Goal: Information Seeking & Learning: Learn about a topic

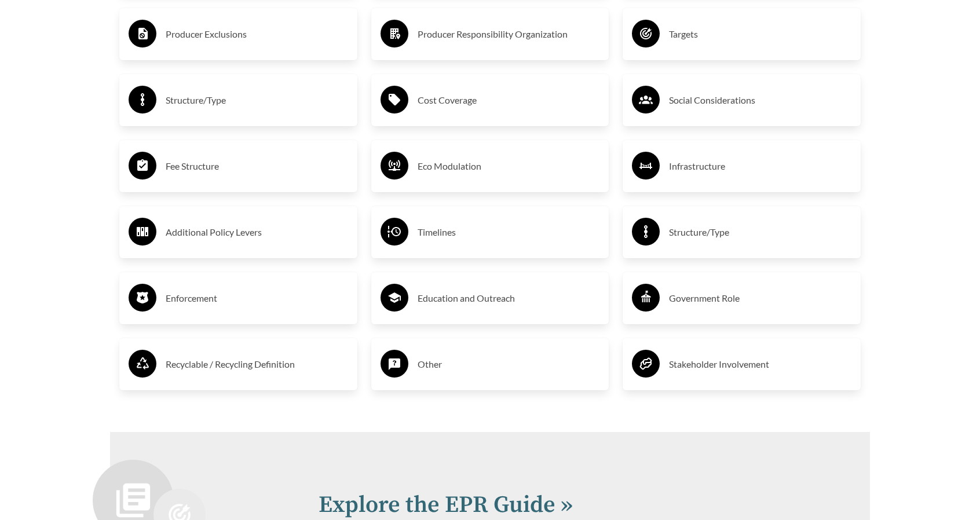
scroll to position [2135, 0]
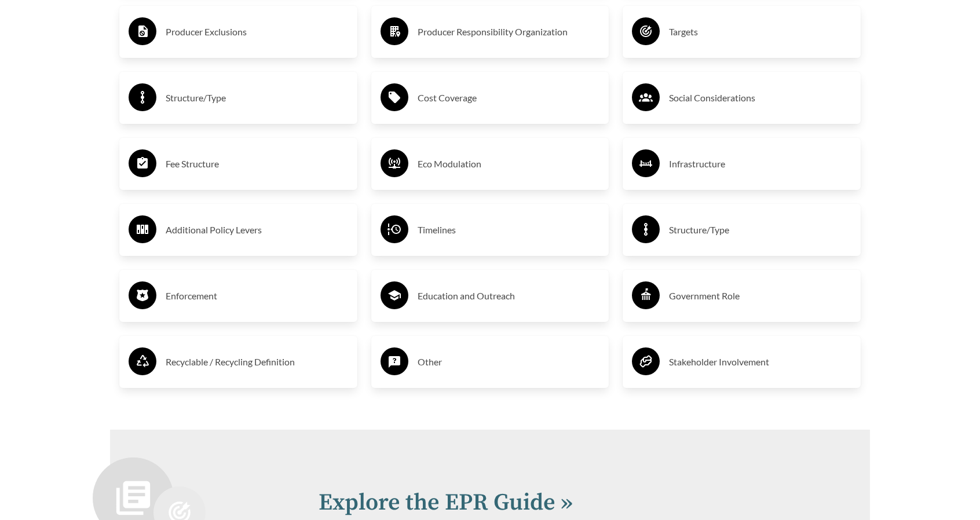
click at [189, 159] on h3 "Fee Structure" at bounding box center [257, 164] width 182 height 19
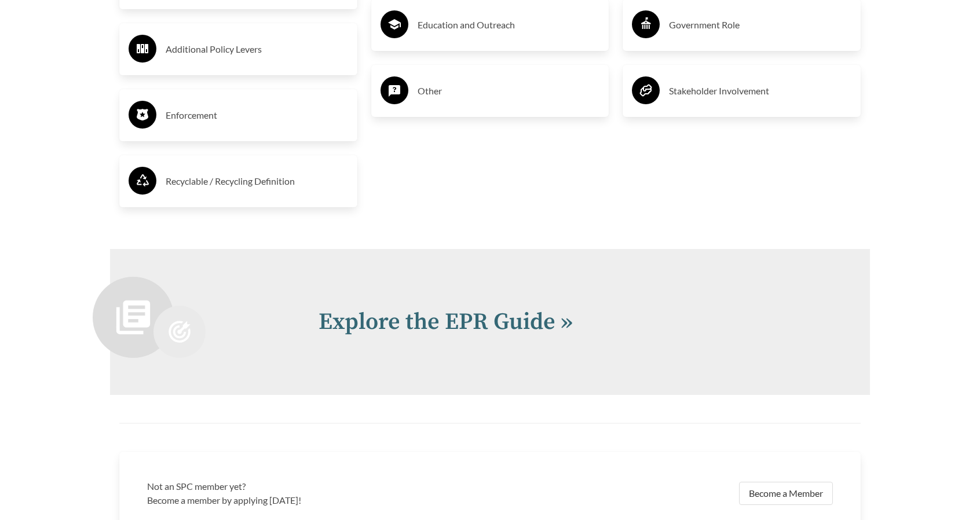
scroll to position [2491, 0]
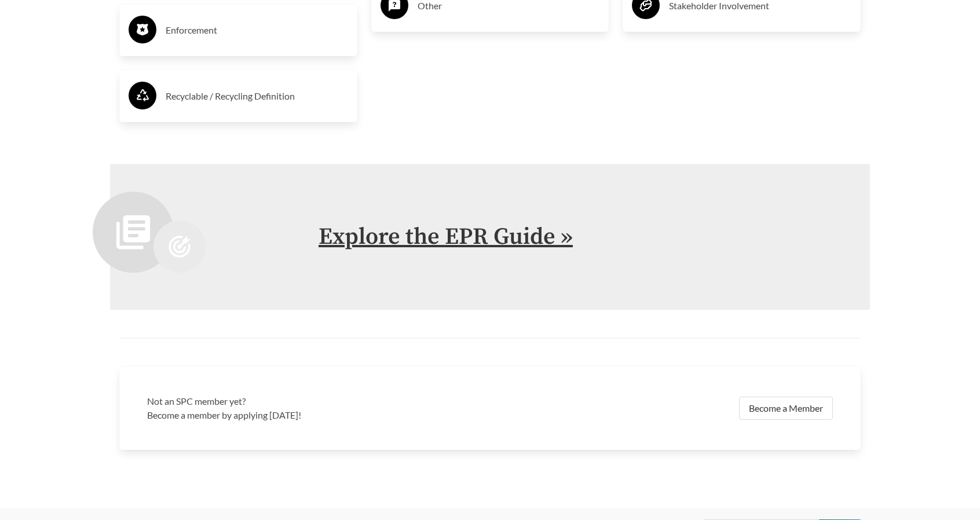
click at [495, 248] on link "Explore the EPR Guide »" at bounding box center [445, 236] width 254 height 29
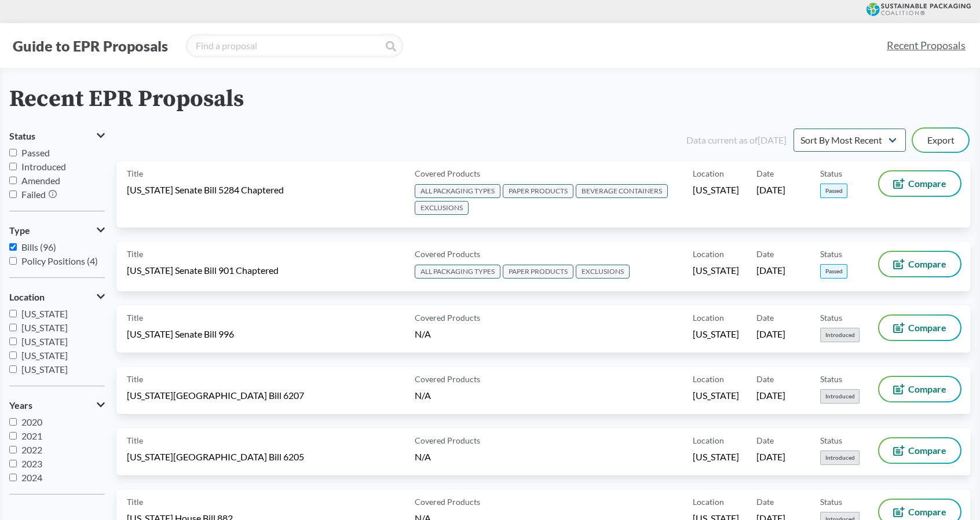
scroll to position [175, 0]
click at [13, 347] on input "[US_STATE]" at bounding box center [13, 347] width 8 height 8
checkbox input "true"
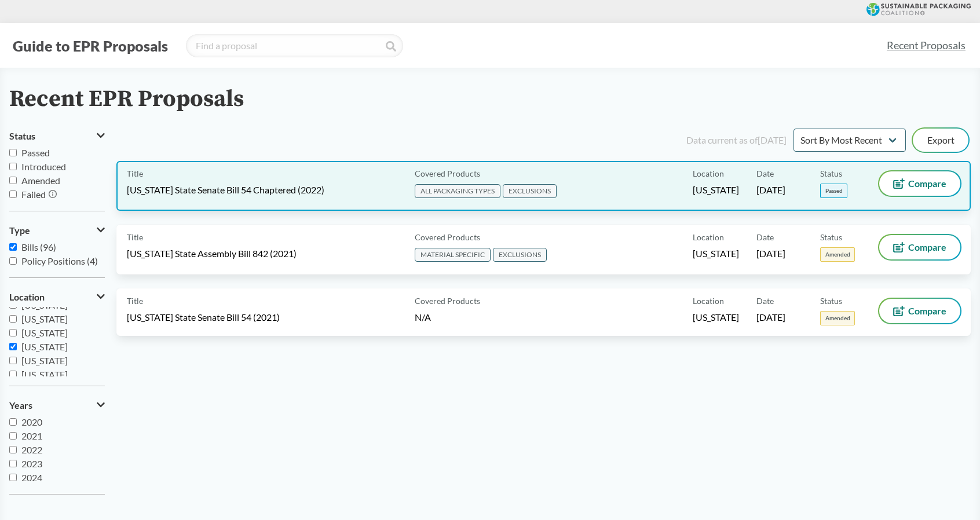
click at [388, 182] on div "Title [US_STATE] State Senate Bill 54 Chaptered (2022)" at bounding box center [268, 185] width 283 height 29
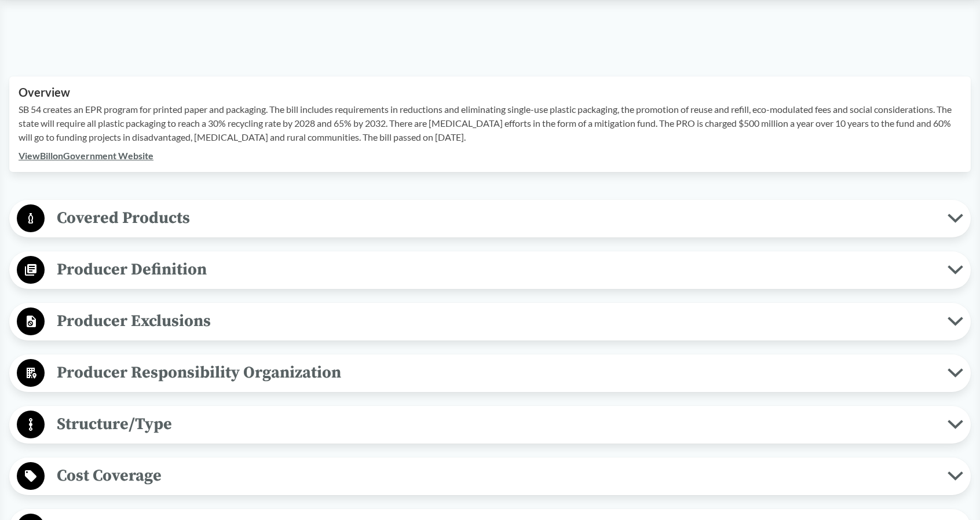
scroll to position [295, 0]
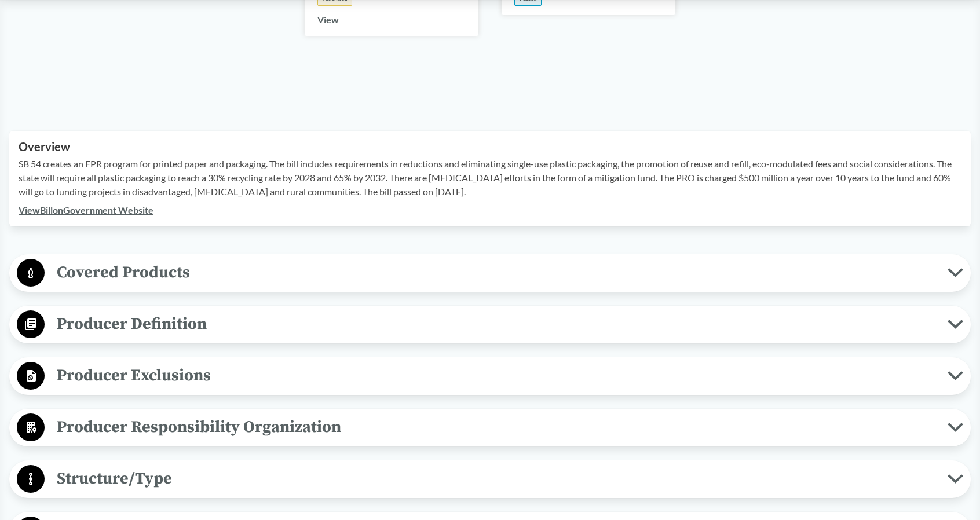
click at [959, 272] on icon at bounding box center [955, 273] width 12 height 6
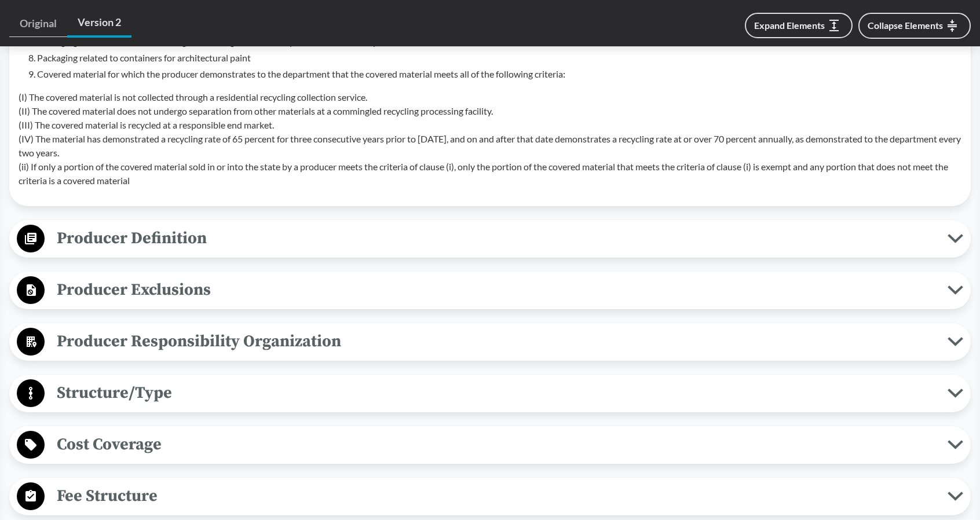
scroll to position [849, 0]
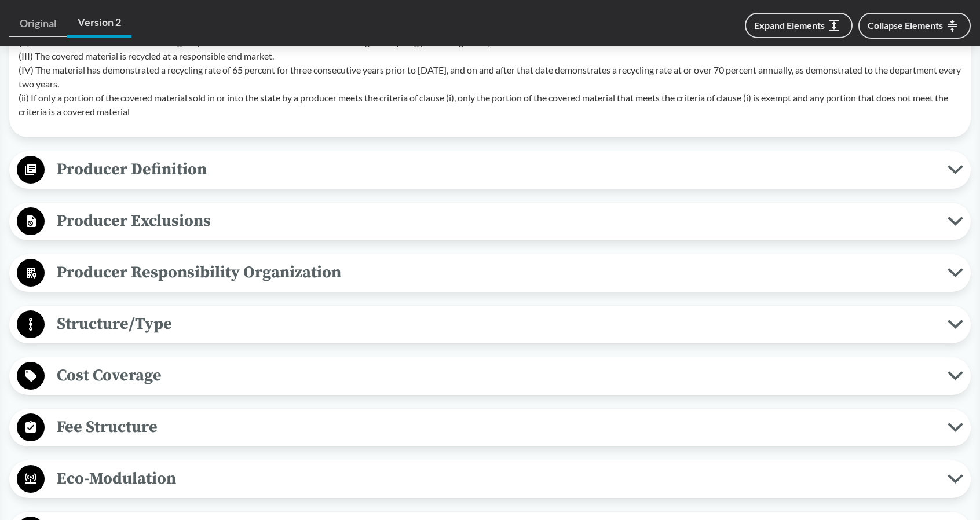
click at [958, 178] on button "Producer Definition" at bounding box center [489, 170] width 953 height 30
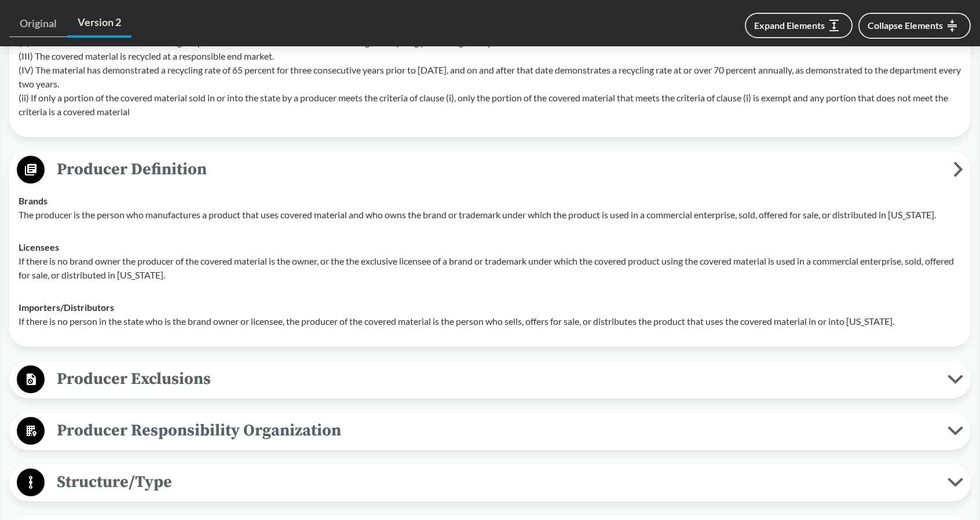
click at [953, 482] on icon at bounding box center [955, 482] width 12 height 6
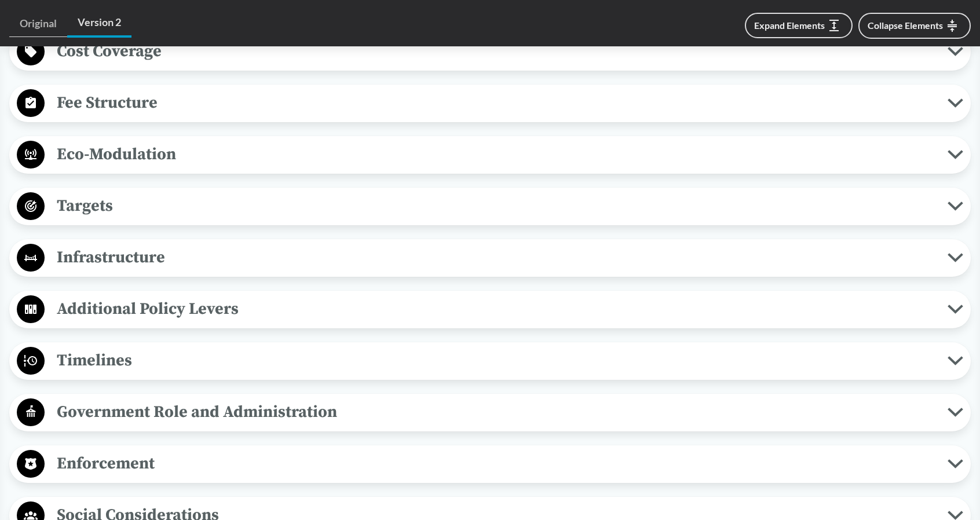
scroll to position [1390, 0]
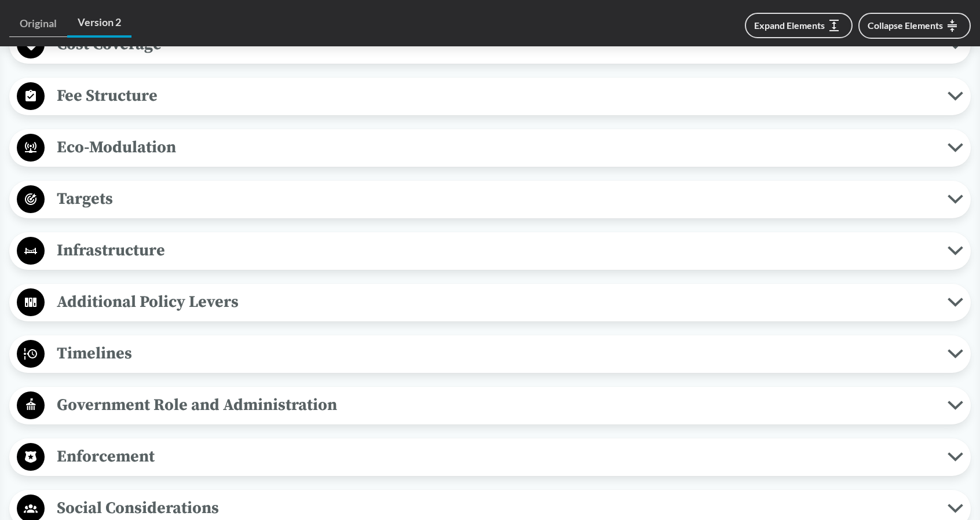
click at [958, 458] on icon at bounding box center [955, 456] width 16 height 9
